Goal: Go to known website: Access a specific website the user already knows

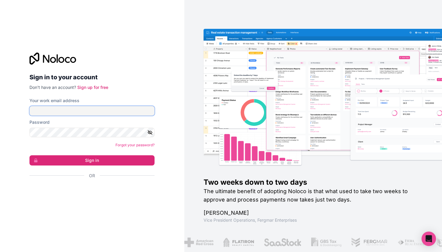
click at [106, 110] on input "Your work email address" at bounding box center [91, 111] width 125 height 10
click at [112, 195] on div "Sign in with Google. Opens in new tab" at bounding box center [89, 192] width 120 height 13
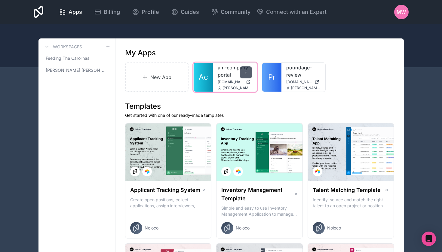
click at [245, 75] on icon at bounding box center [246, 72] width 5 height 5
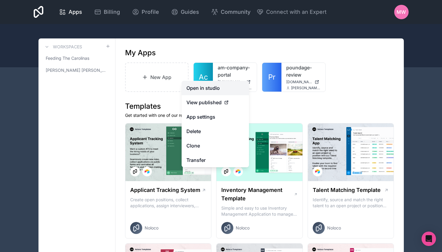
click at [220, 86] on link "Open in studio" at bounding box center [215, 88] width 67 height 14
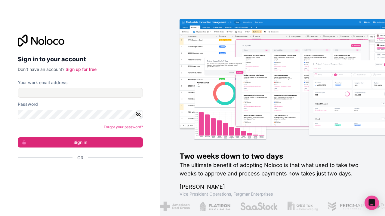
click at [74, 177] on div "Sign in with Google. Opens in new tab" at bounding box center [78, 174] width 120 height 13
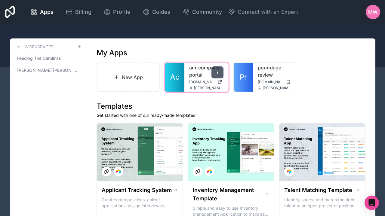
click at [217, 73] on icon at bounding box center [217, 72] width 5 height 5
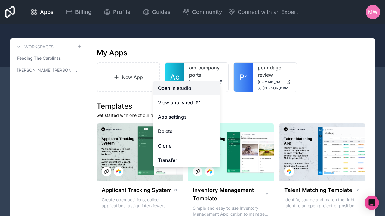
click at [196, 90] on link "Open in studio" at bounding box center [186, 88] width 67 height 14
